Goal: Task Accomplishment & Management: Complete application form

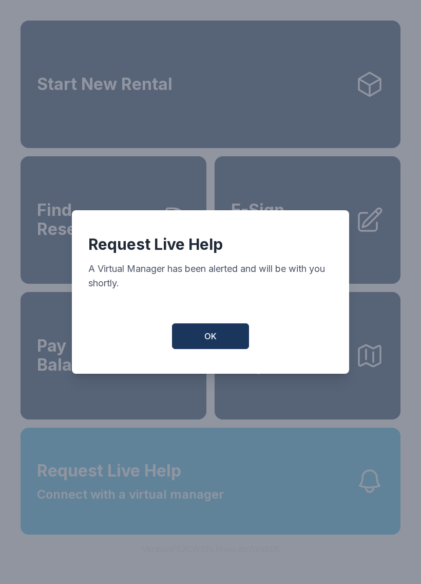
click at [210, 338] on span "OK" at bounding box center [210, 336] width 12 height 12
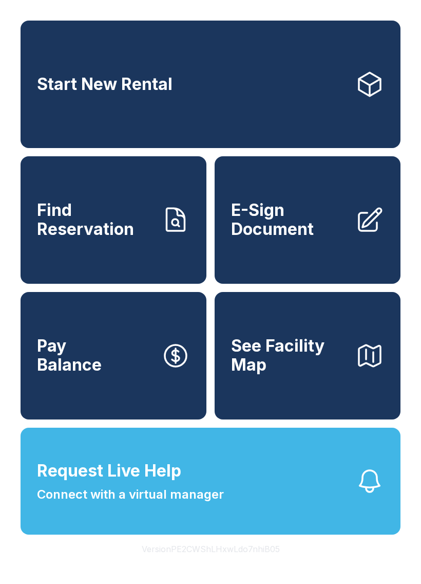
click at [294, 216] on span "E-Sign Document" at bounding box center [289, 220] width 116 height 38
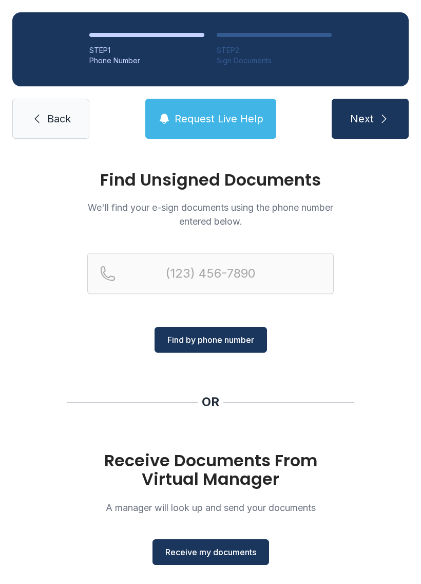
click at [221, 549] on span "Receive my documents" at bounding box center [210, 552] width 91 height 12
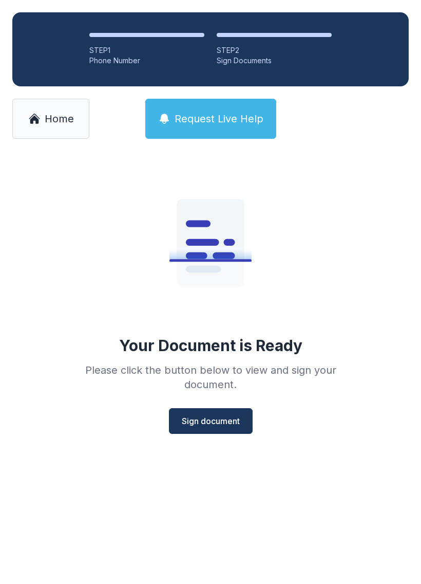
click at [210, 416] on span "Sign document" at bounding box center [211, 421] width 58 height 12
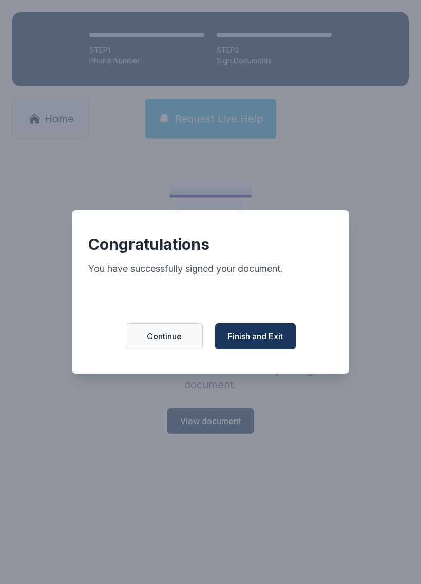
click at [275, 334] on button "Finish and Exit" at bounding box center [255, 336] width 81 height 26
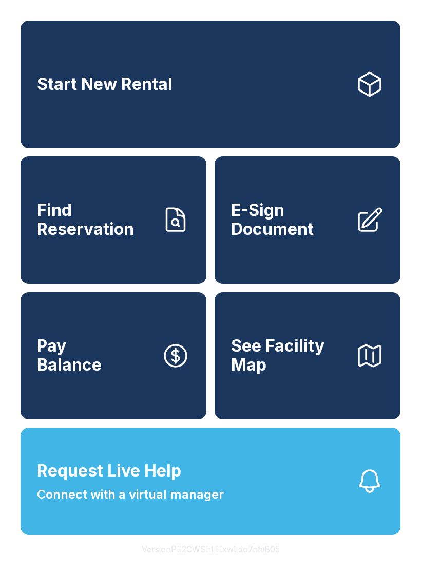
click at [299, 219] on span "E-Sign Document" at bounding box center [289, 220] width 116 height 38
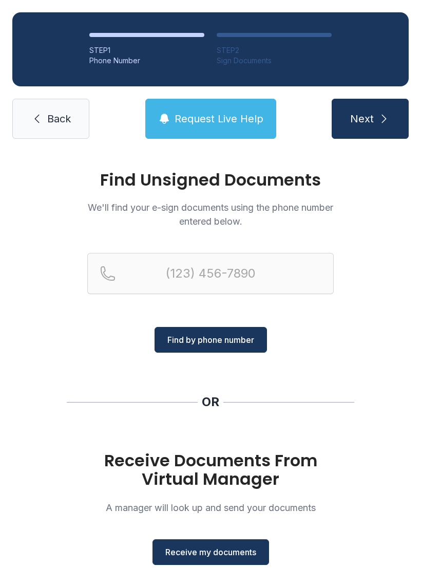
click at [205, 548] on span "Receive my documents" at bounding box center [210, 552] width 91 height 12
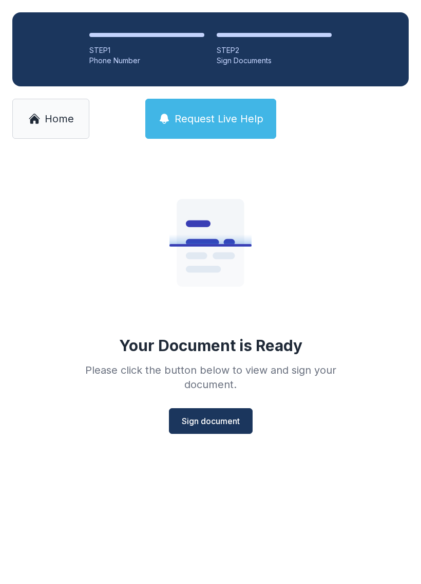
click at [210, 421] on span "Sign document" at bounding box center [211, 421] width 58 height 12
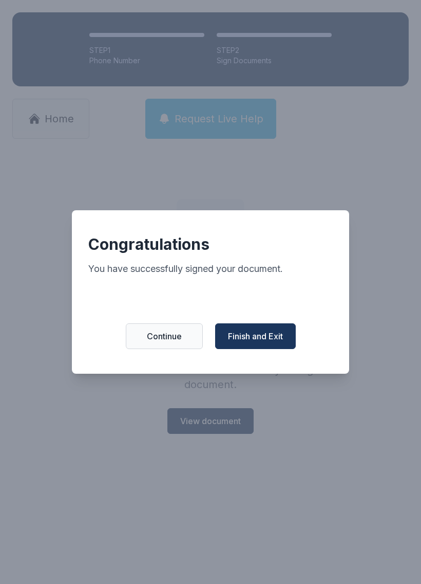
click at [271, 333] on button "Finish and Exit" at bounding box center [255, 336] width 81 height 26
